Goal: Task Accomplishment & Management: Manage account settings

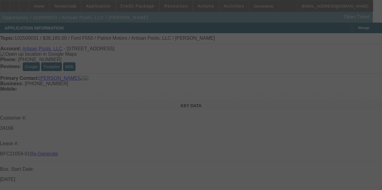
select select "3"
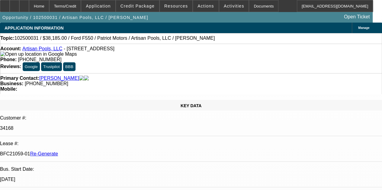
select select "0"
select select "3"
select select "0.1"
select select "4"
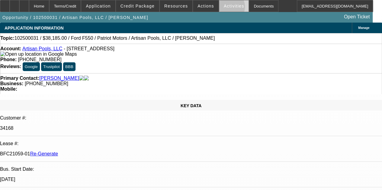
click at [224, 8] on span "Activities" at bounding box center [234, 6] width 21 height 5
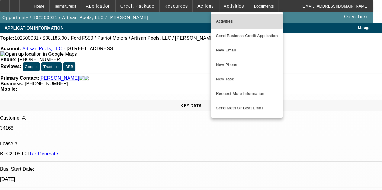
click at [224, 21] on span "Activities" at bounding box center [247, 21] width 62 height 7
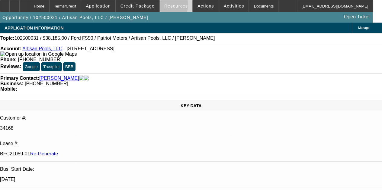
click at [168, 6] on span "Resources" at bounding box center [176, 6] width 24 height 5
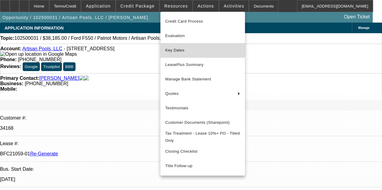
click at [173, 48] on span "Key Dates" at bounding box center [202, 50] width 75 height 7
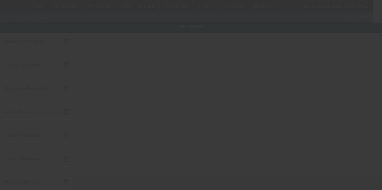
type input "[DATE]"
drag, startPoint x: 192, startPoint y: 99, endPoint x: 195, endPoint y: 104, distance: 6.1
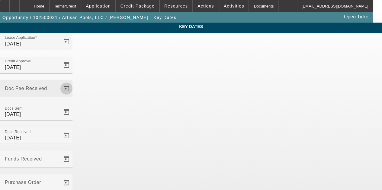
click at [74, 81] on span "Open calendar" at bounding box center [66, 88] width 14 height 14
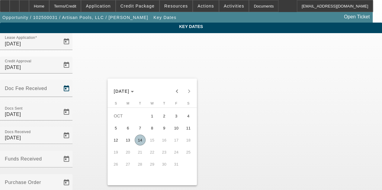
click at [174, 131] on span "10" at bounding box center [176, 128] width 11 height 11
type input "[DATE]"
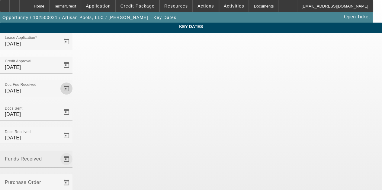
click at [74, 152] on span "Open calendar" at bounding box center [66, 159] width 14 height 14
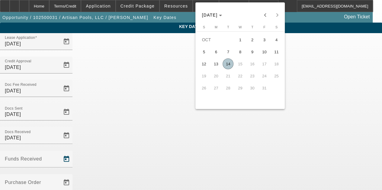
click at [227, 64] on span "14" at bounding box center [227, 64] width 11 height 11
type input "[DATE]"
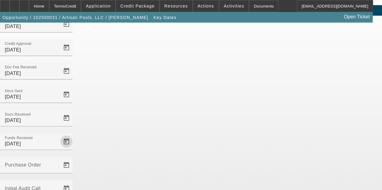
scroll to position [39, 0]
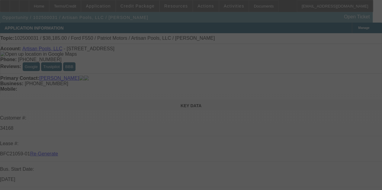
select select "3"
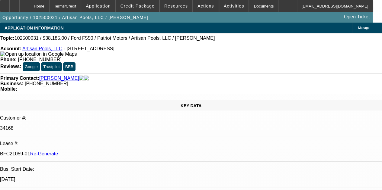
select select "0"
select select "3"
select select "0.1"
select select "4"
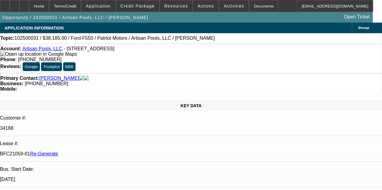
click at [249, 8] on div "Documents" at bounding box center [264, 6] width 30 height 12
click at [24, 4] on icon at bounding box center [24, 4] width 0 height 0
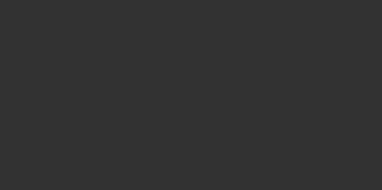
select select "3"
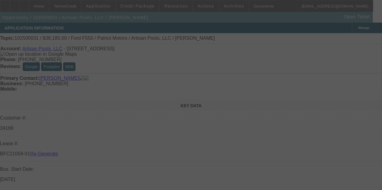
select select "0"
select select "3"
select select "0.1"
select select "4"
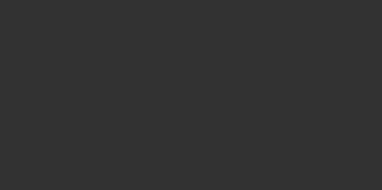
click at [252, 23] on div at bounding box center [191, 95] width 382 height 190
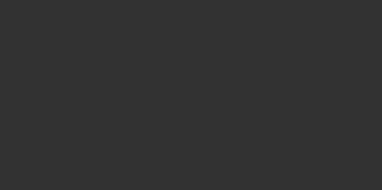
click at [252, 23] on div at bounding box center [191, 95] width 382 height 190
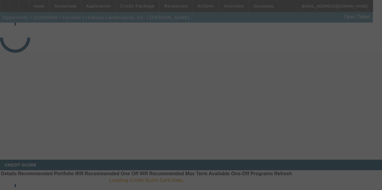
click at [252, 23] on div at bounding box center [191, 95] width 382 height 190
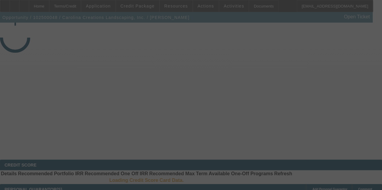
select select "3"
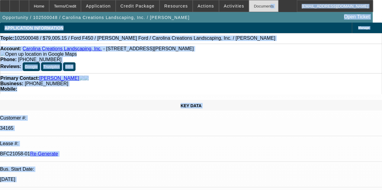
select select "0"
select select "0.1"
select select "4"
drag, startPoint x: 250, startPoint y: 32, endPoint x: 251, endPoint y: 6, distance: 26.6
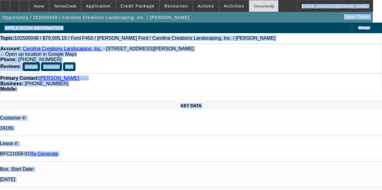
click at [251, 6] on div "Documents" at bounding box center [264, 6] width 30 height 12
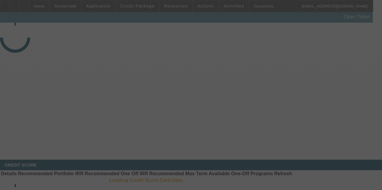
select select "3"
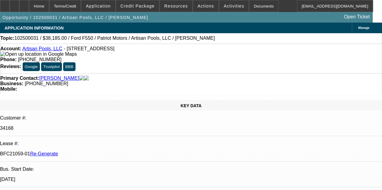
select select "0"
select select "3"
select select "0.1"
select select "4"
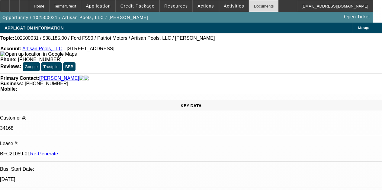
click at [252, 7] on div "Documents" at bounding box center [264, 6] width 30 height 12
click at [49, 6] on div "Home" at bounding box center [39, 6] width 20 height 12
